Goal: Entertainment & Leisure: Consume media (video, audio)

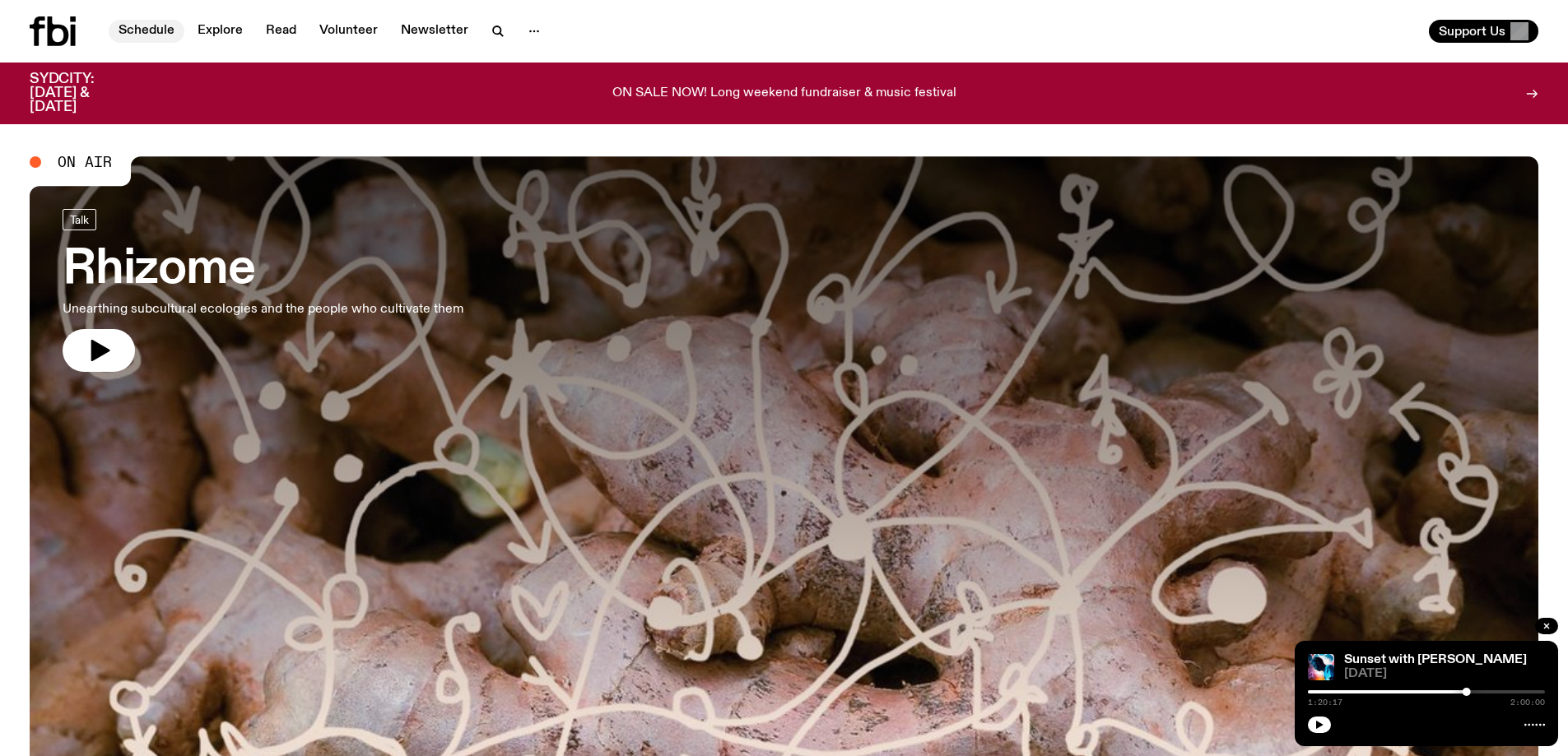
click at [161, 24] on link "Schedule" at bounding box center [147, 31] width 75 height 23
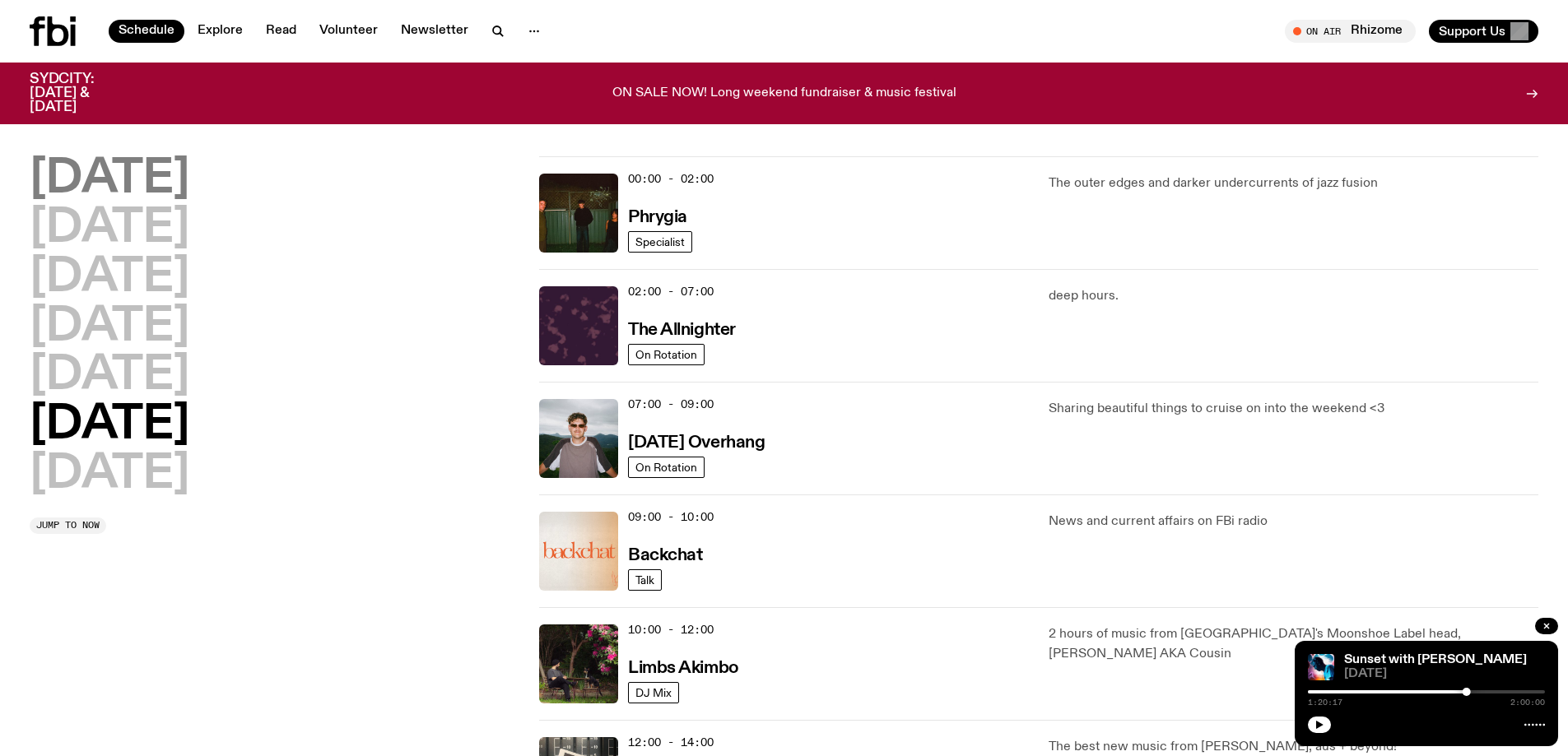
click at [152, 176] on h2 "Monday" at bounding box center [109, 180] width 160 height 46
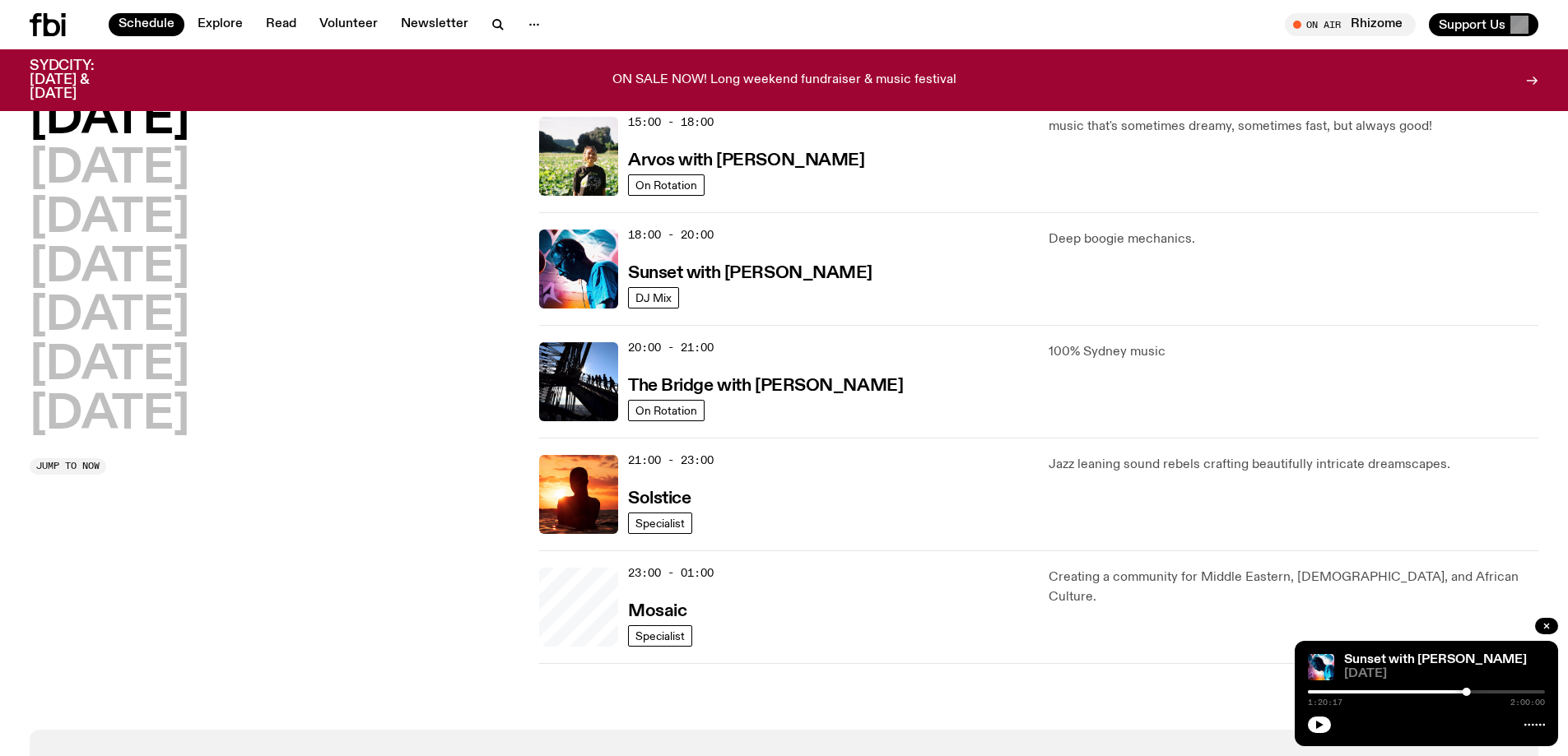
scroll to position [622, 0]
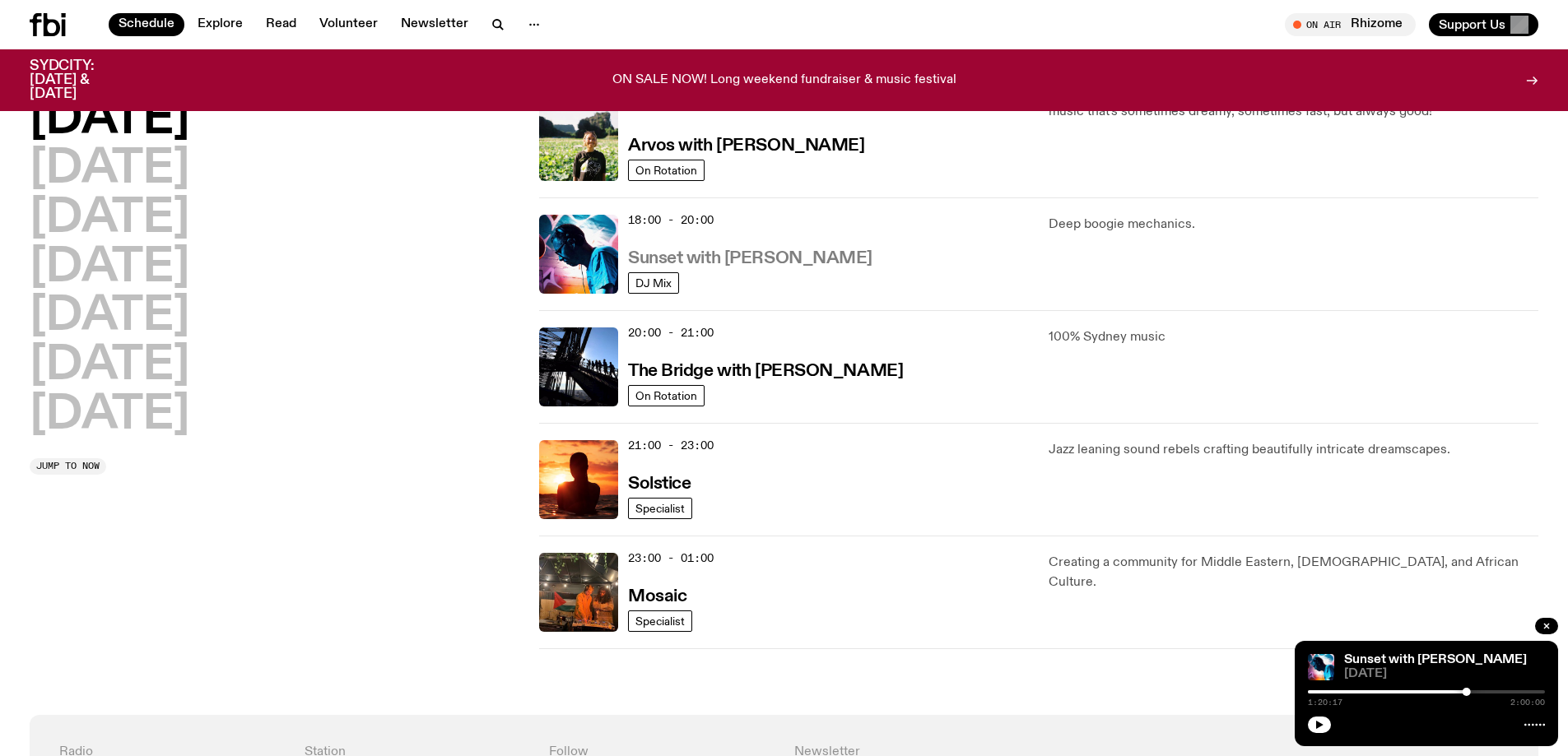
click at [741, 258] on h3 "Sunset with [PERSON_NAME]" at bounding box center [750, 258] width 244 height 17
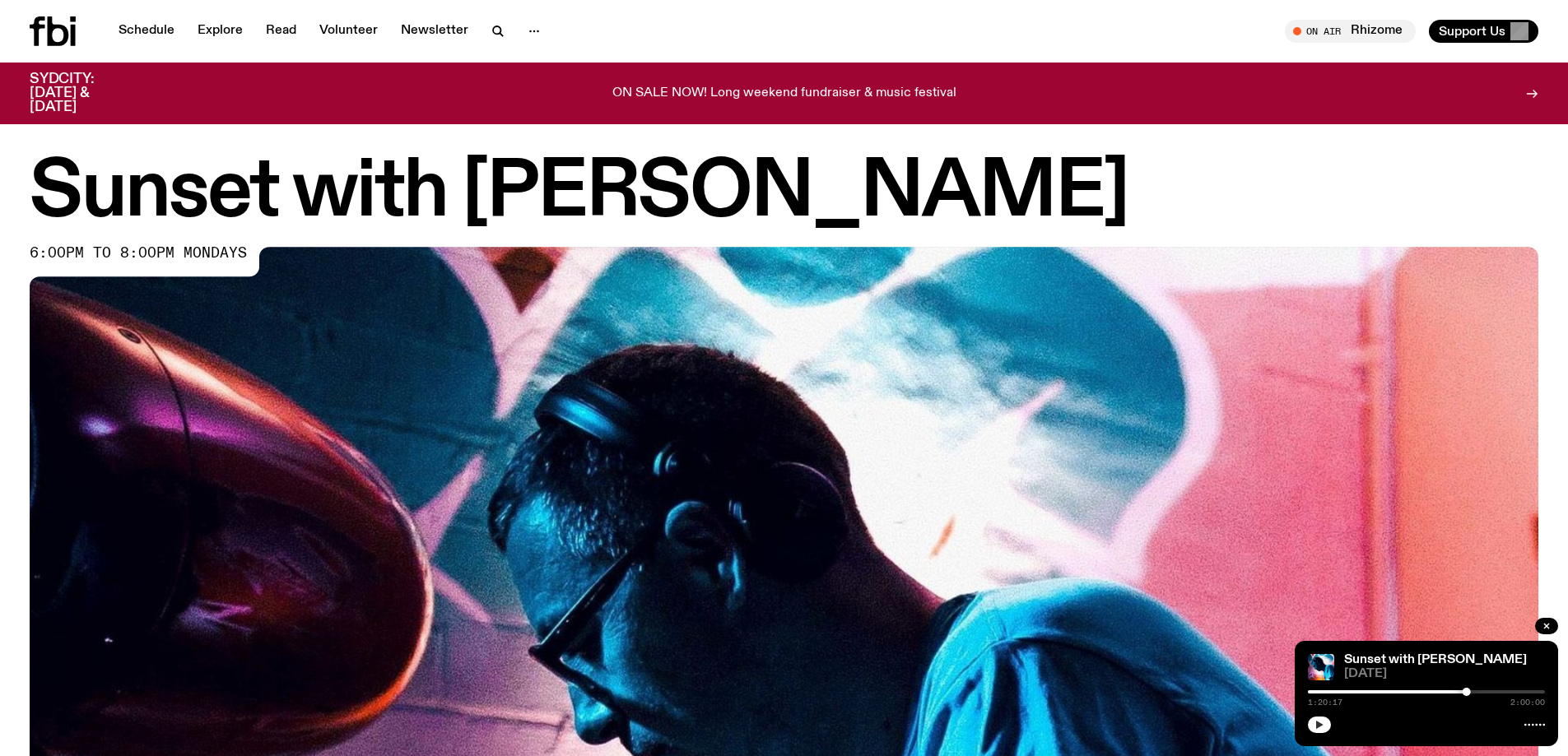
click at [1322, 724] on icon "button" at bounding box center [1320, 725] width 7 height 8
click at [1323, 692] on div at bounding box center [1348, 692] width 237 height 3
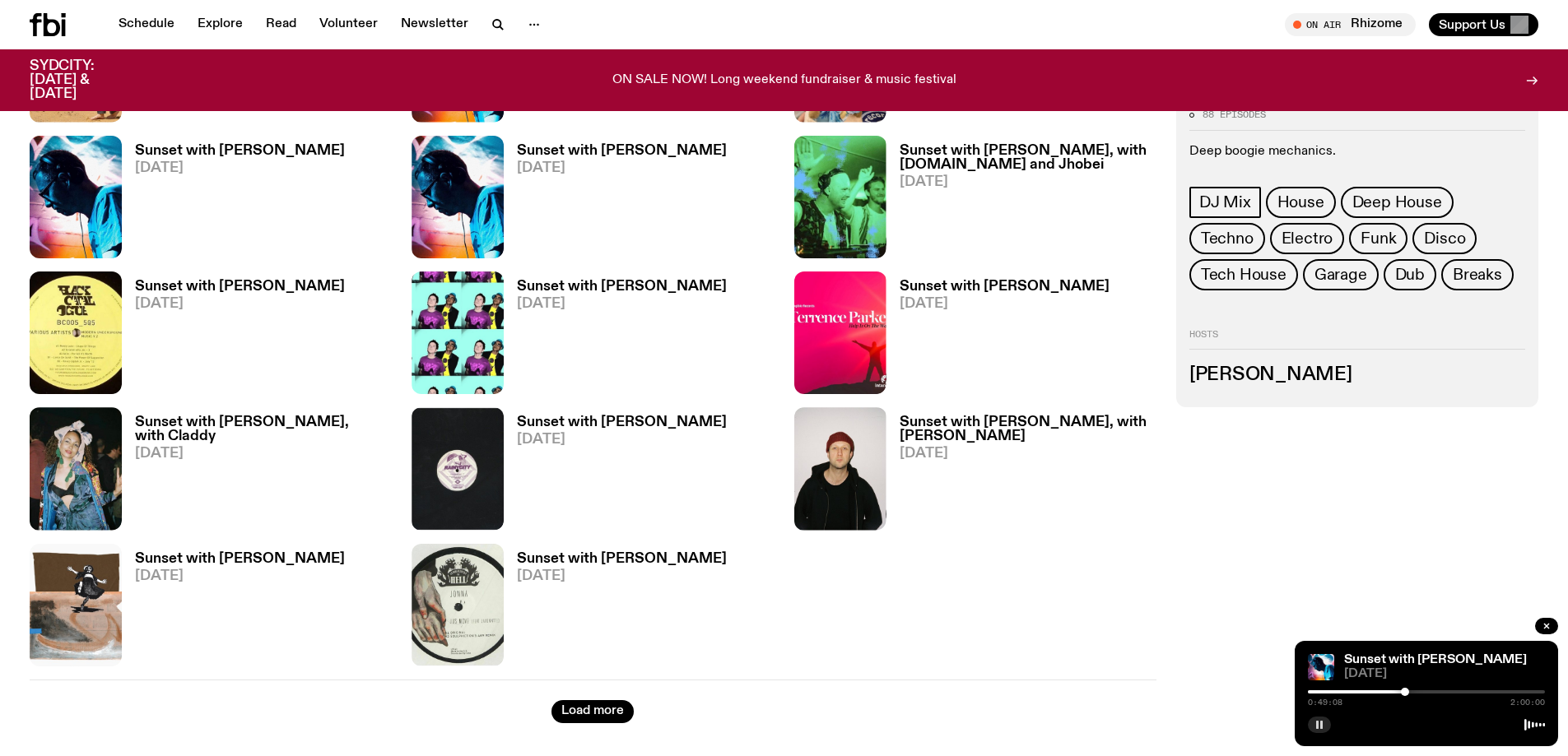
scroll to position [2133, 0]
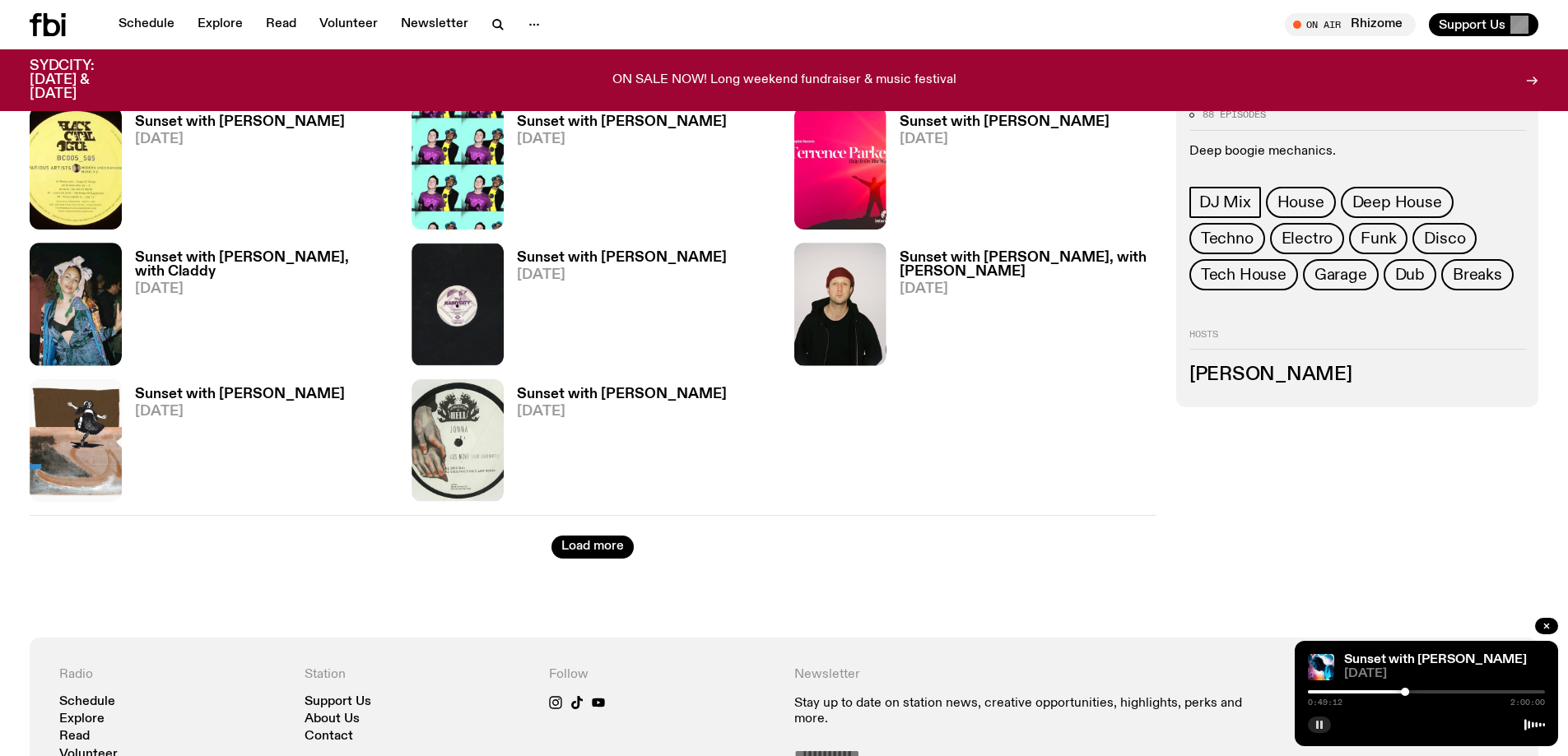
click at [211, 389] on h3 "Sunset with [PERSON_NAME]" at bounding box center [240, 395] width 210 height 14
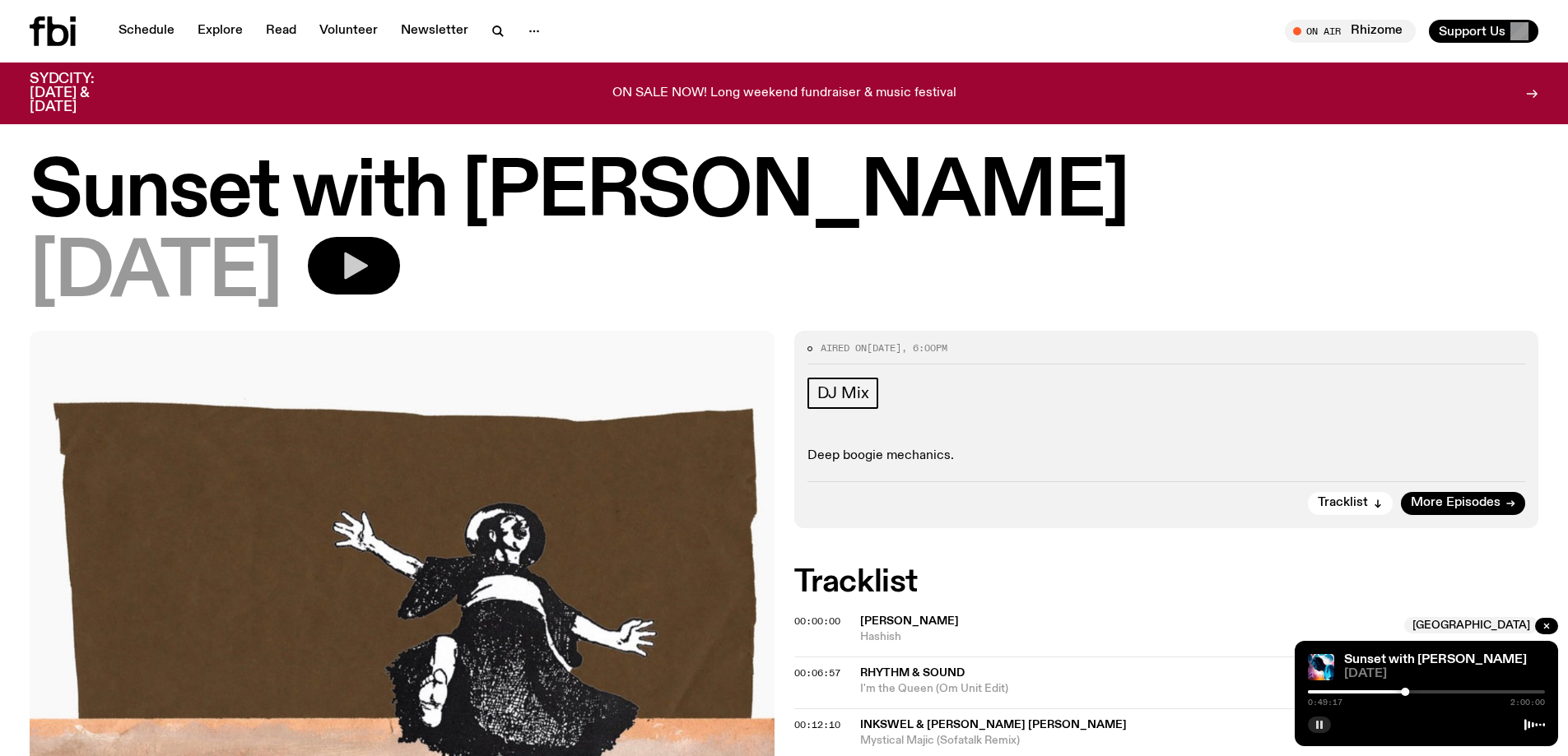
click at [368, 268] on icon "button" at bounding box center [356, 266] width 24 height 27
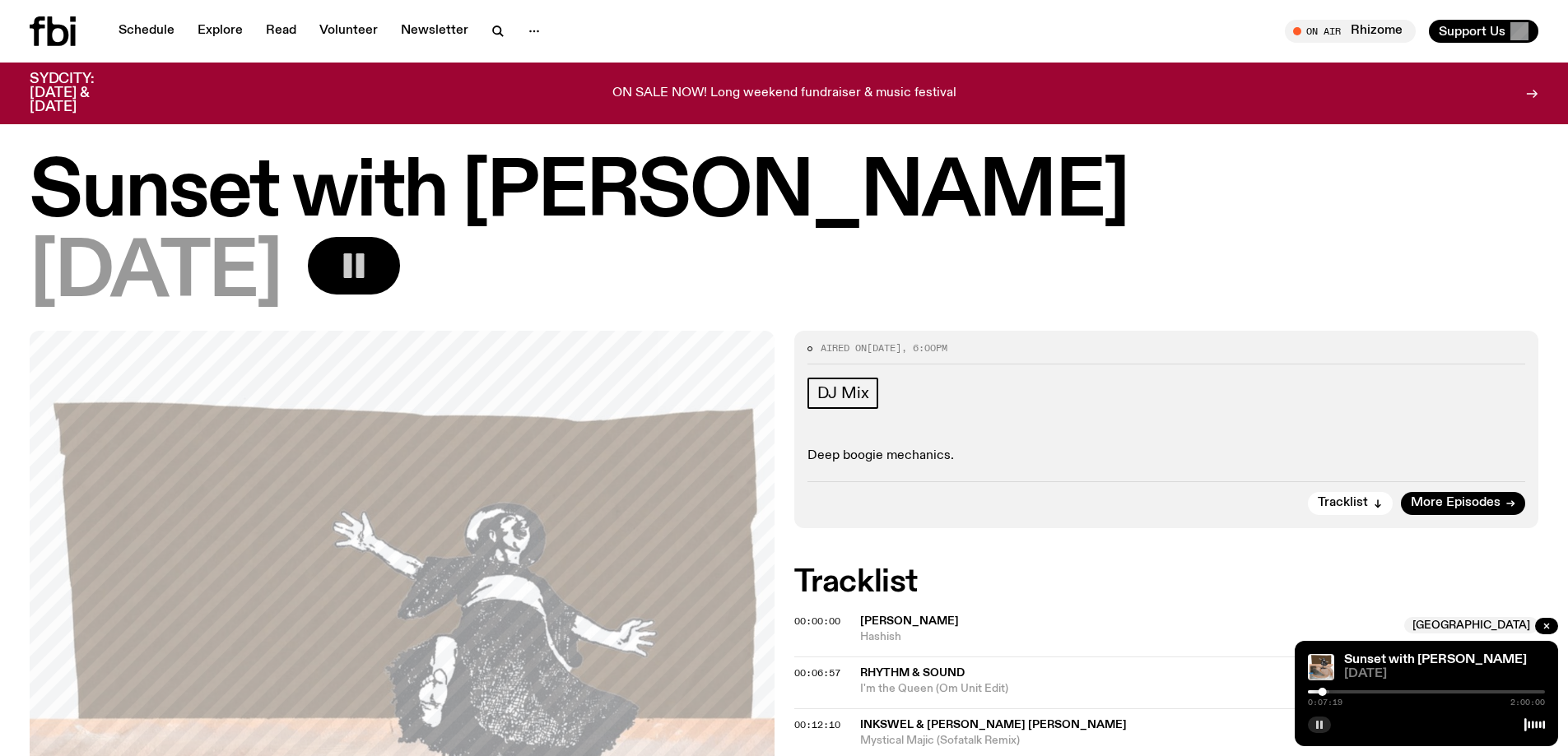
click at [1330, 692] on div at bounding box center [1211, 692] width 237 height 3
click at [1336, 691] on div at bounding box center [1426, 692] width 237 height 3
